Goal: Transaction & Acquisition: Register for event/course

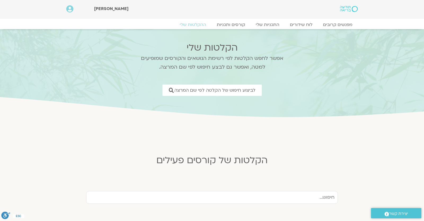
scroll to position [186, 0]
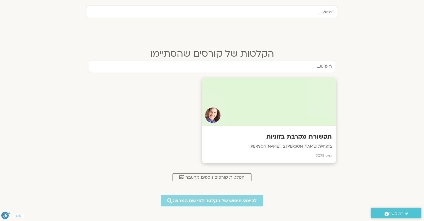
click at [287, 96] on div at bounding box center [269, 102] width 134 height 48
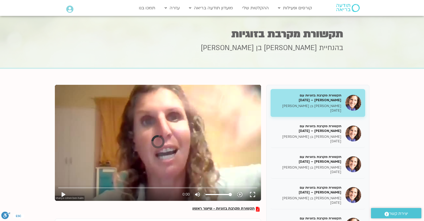
click at [175, 172] on div "Skip Ad play_arrow 0:00 volume_up Mute tune Resolution Auto slow_motion_video P…" at bounding box center [158, 143] width 206 height 116
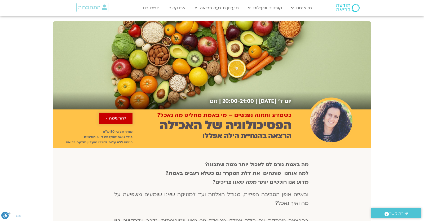
click at [119, 119] on span "להרשמה >" at bounding box center [116, 118] width 21 height 5
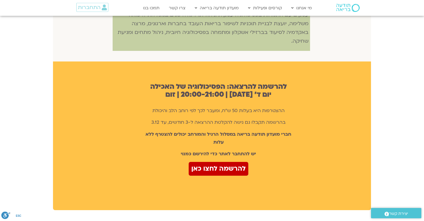
click at [172, 162] on div "להרשמה לחצו כאן" at bounding box center [218, 169] width 146 height 14
click at [88, 8] on span "התחברות" at bounding box center [89, 8] width 23 height 6
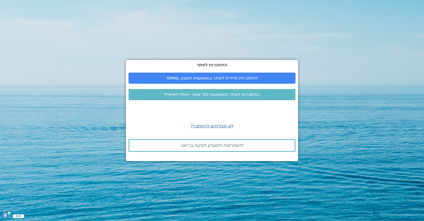
click at [236, 41] on div "התחברות לאתר התחברות מיידית לאתר באמצעות חשבון GMAIL התחברות לאתר באמצעות קוד א…" at bounding box center [212, 110] width 172 height 221
